Goal: Task Accomplishment & Management: Use online tool/utility

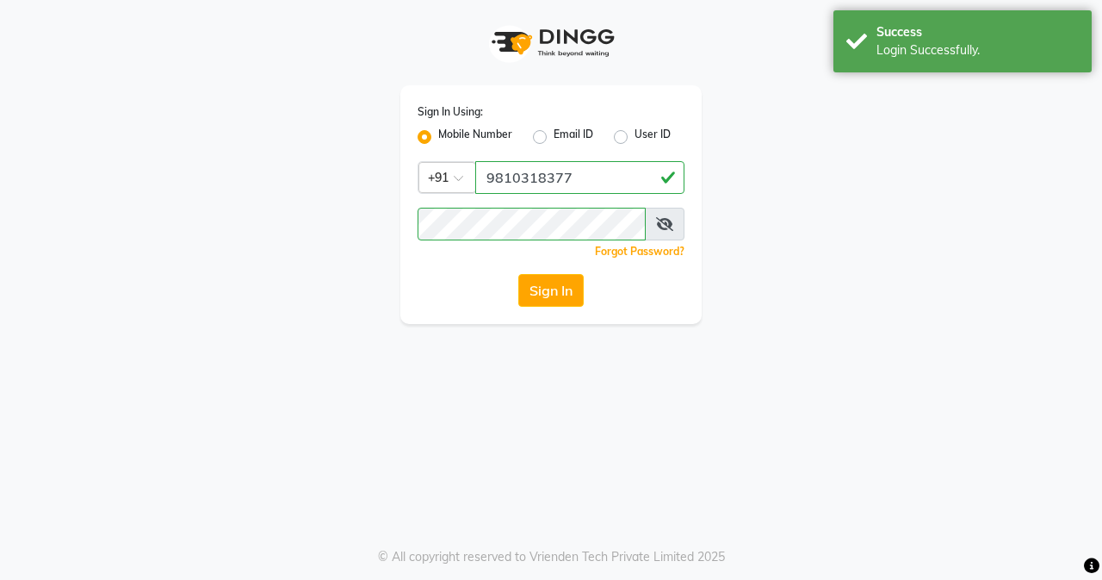
click at [1007, 68] on div "Success Login Successfully." at bounding box center [963, 41] width 258 height 62
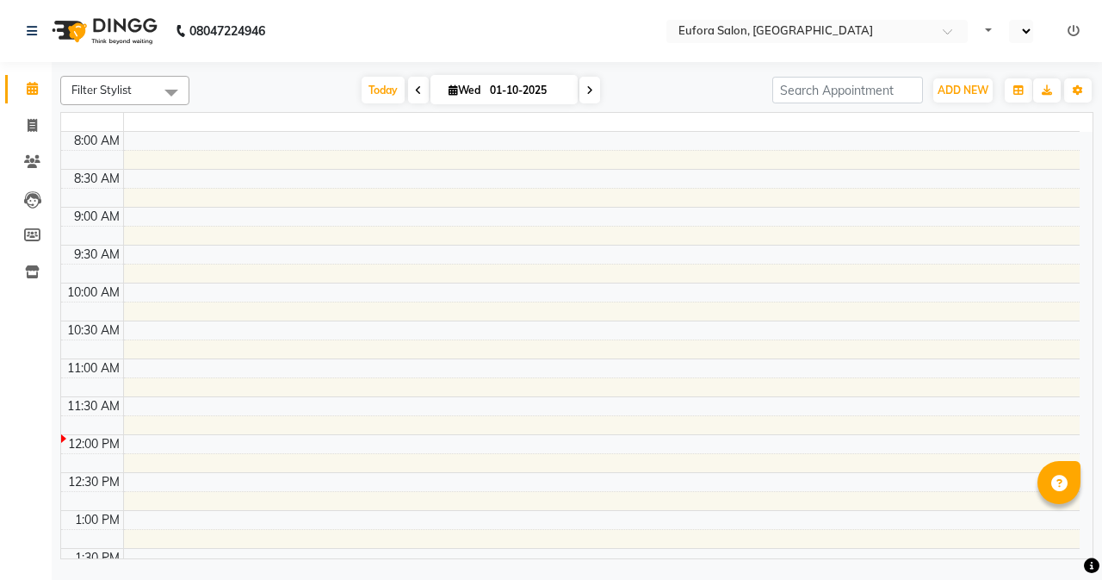
select select "en"
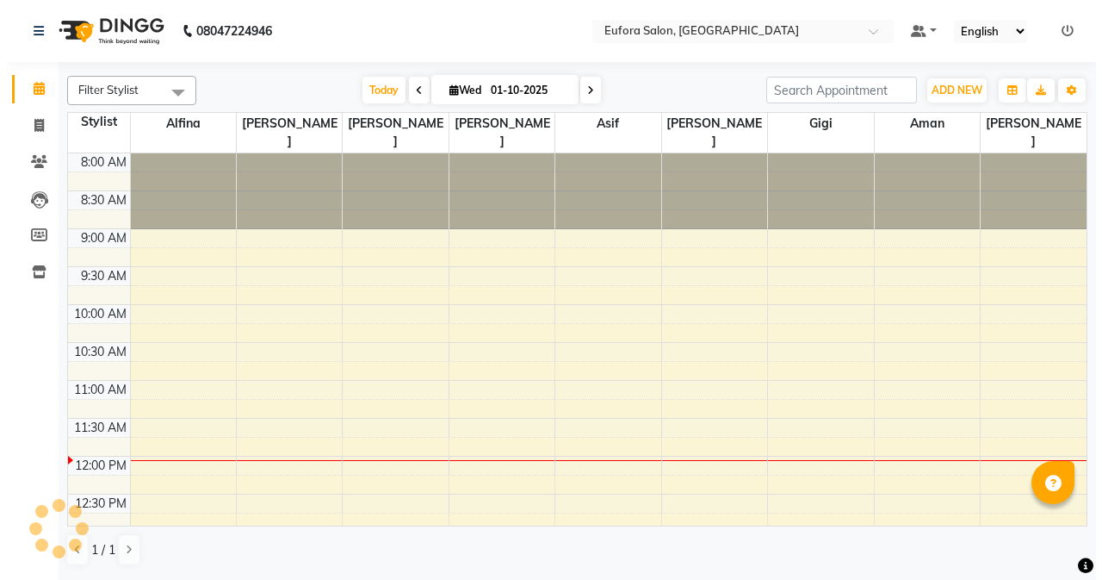
scroll to position [304, 0]
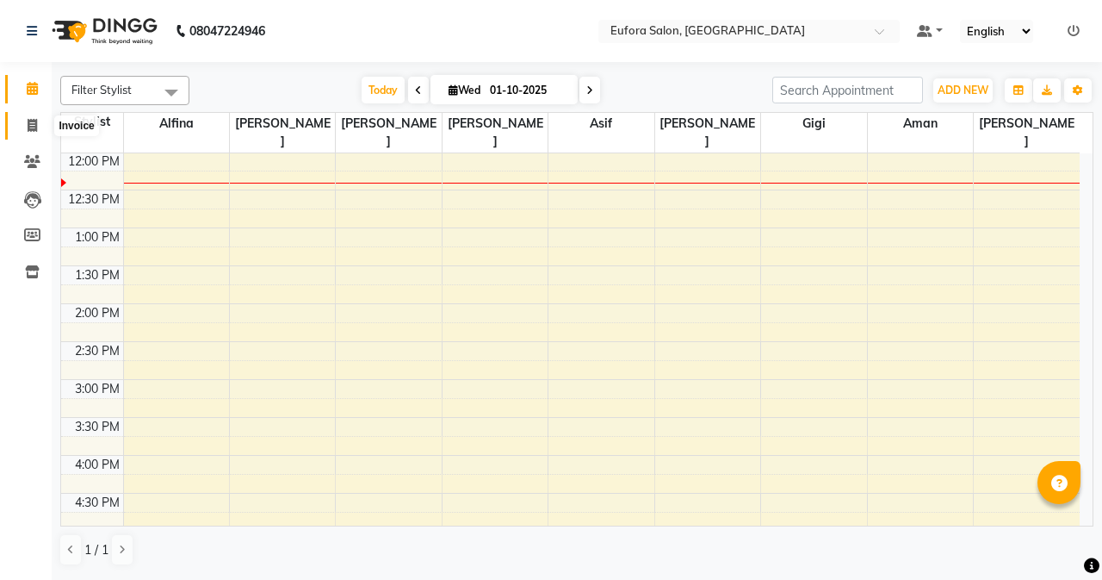
click at [28, 131] on icon at bounding box center [32, 125] width 9 height 13
select select "service"
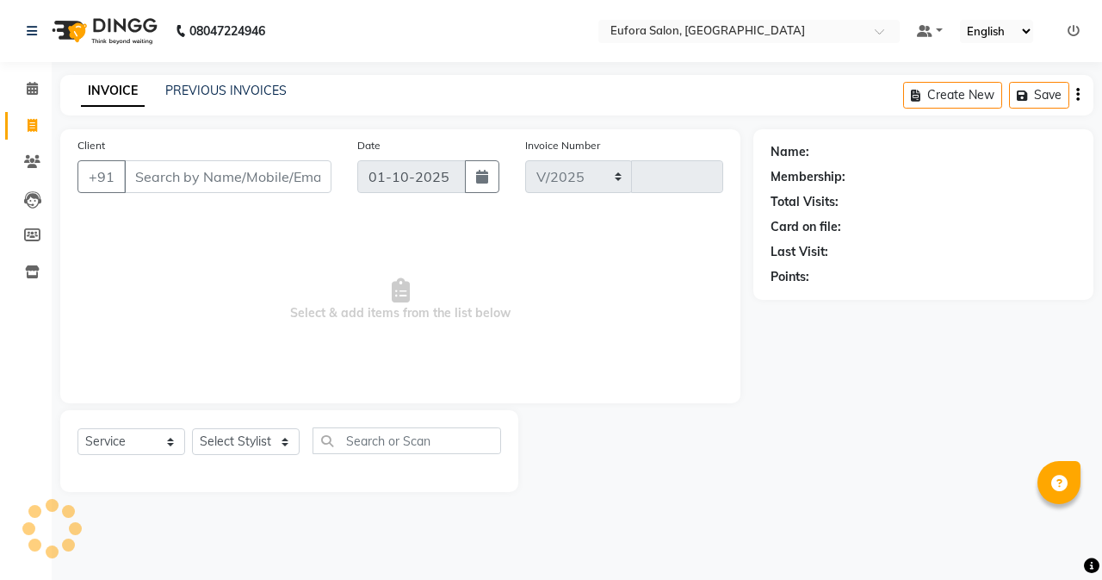
select select "6684"
type input "0768"
click at [1074, 30] on icon at bounding box center [1074, 31] width 12 height 12
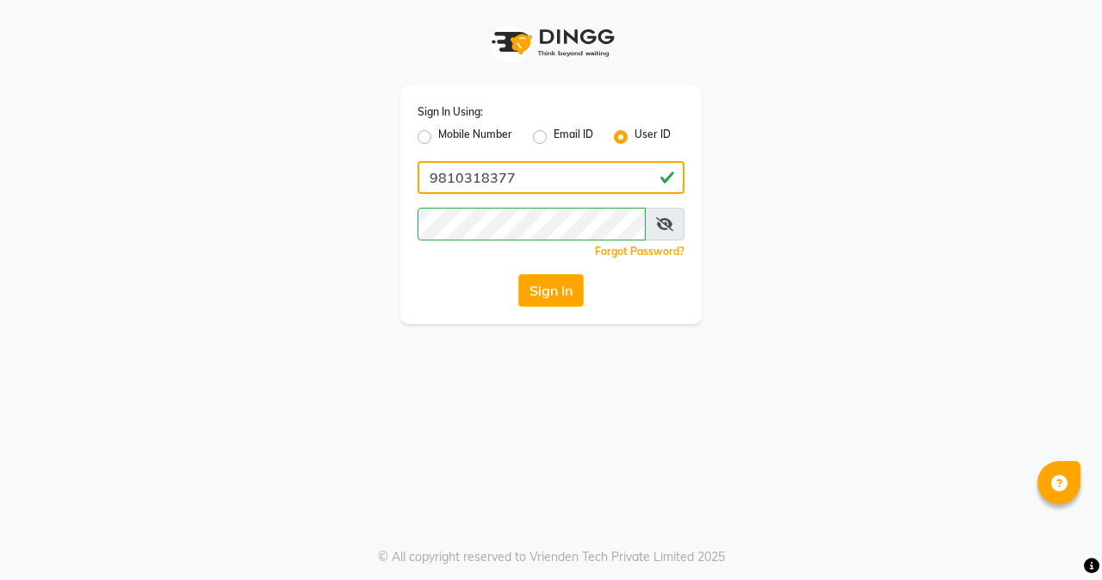
click at [562, 189] on input "9810318377" at bounding box center [551, 177] width 267 height 33
drag, startPoint x: 514, startPoint y: 185, endPoint x: 354, endPoint y: 184, distance: 160.2
click at [354, 184] on div "Sign In Using: Mobile Number Email ID User ID 9810318377 Remember me Forgot Pas…" at bounding box center [551, 162] width 982 height 324
type input "euforasalon"
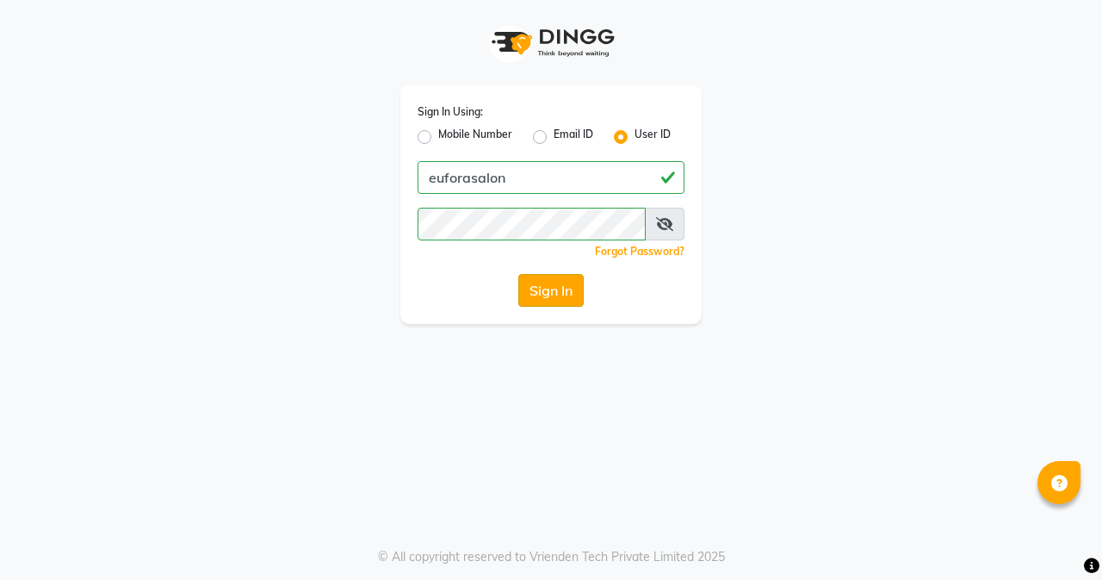
click at [568, 300] on button "Sign In" at bounding box center [550, 290] width 65 height 33
